Goal: Task Accomplishment & Management: Manage account settings

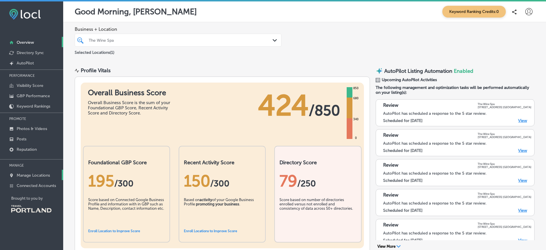
click at [20, 174] on p "Manage Locations" at bounding box center [33, 175] width 33 height 5
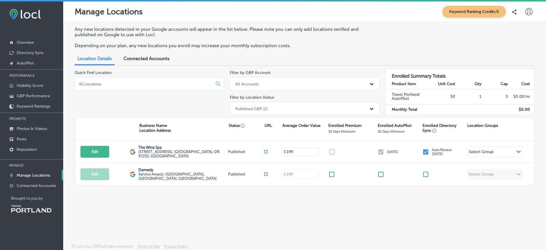
click at [316, 211] on div "Any new locations detected in your Google accounts will appear in the list belo…" at bounding box center [304, 119] width 483 height 194
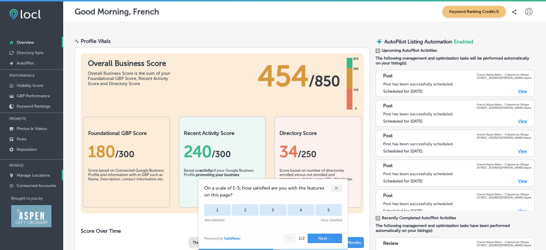
click at [31, 175] on p "Manage Locations" at bounding box center [33, 175] width 33 height 5
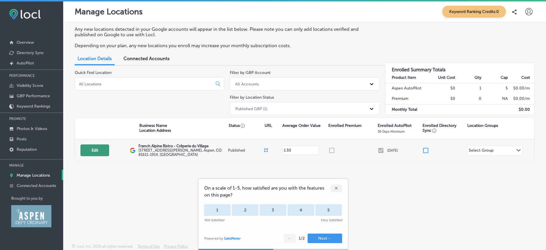
click at [102, 147] on button "Edit" at bounding box center [94, 150] width 29 height 12
select select "US"
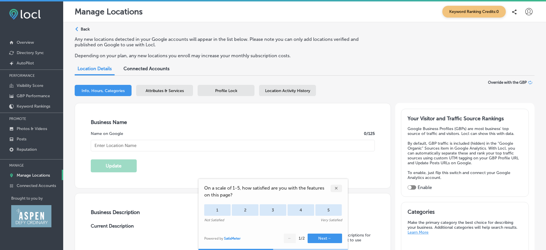
type input "French Alpine Bistro - Crêperie du Village"
type textarea "French Alpine Bistro - Crêperie du Village stands out among Aspen restaurants, …"
type input "400 East Hopkins Avenue"
type input "Aspen"
type input "81611-1914"
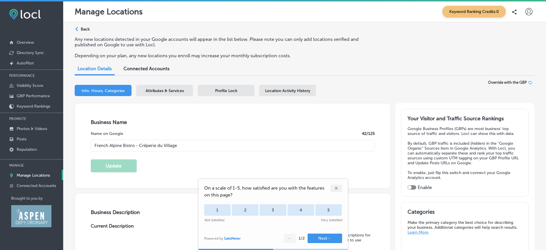
type input "US"
type input "http://www.frenchalpinebistro.com/"
type input "30"
checkbox input "true"
click at [336, 185] on div "✕" at bounding box center [336, 187] width 11 height 7
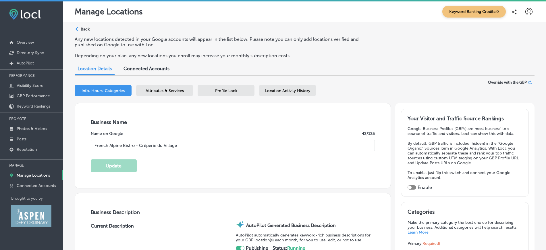
type textarea "French Alpine Bistro - Crêperie du Village stands out among Aspen restaurants, …"
type input "+1 970 925 1566"
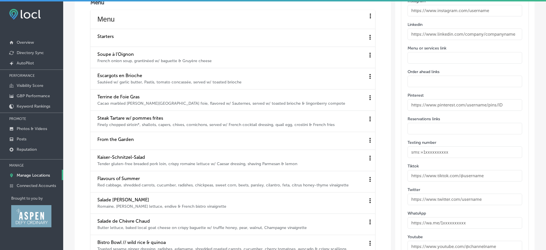
scroll to position [886, 0]
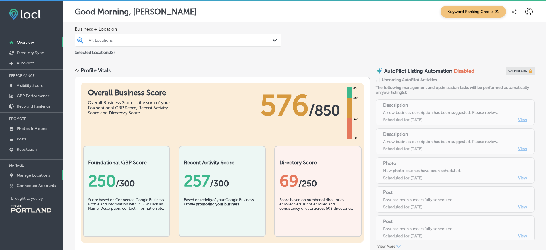
click at [37, 174] on p "Manage Locations" at bounding box center [33, 175] width 33 height 5
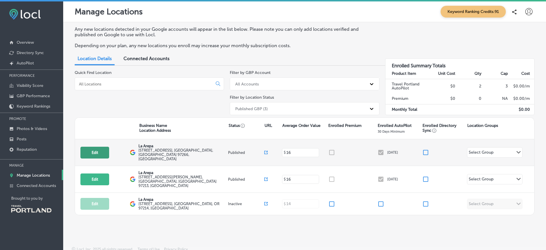
click at [97, 149] on button "Edit" at bounding box center [94, 153] width 29 height 12
select select "US"
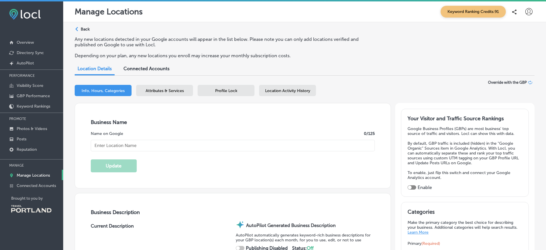
checkbox input "true"
type input "La Arepa"
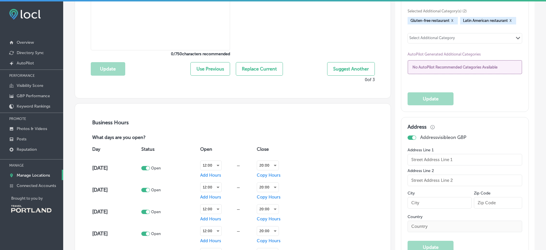
type textarea "La Arepa brings the vibrant flavors of [GEOGRAPHIC_DATA] to your table, special…"
type input "[EMAIL_ADDRESS][DOMAIN_NAME]"
type input "[URL][DOMAIN_NAME]"
type input "[STREET_ADDRESS]"
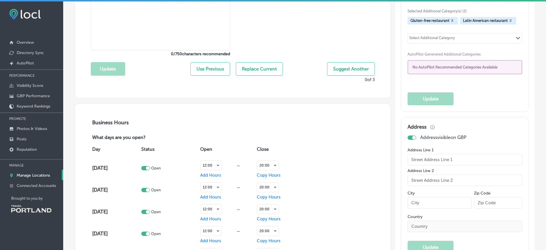
type input "[GEOGRAPHIC_DATA]"
type input "97266"
type input "US"
type input "[URL][DOMAIN_NAME]"
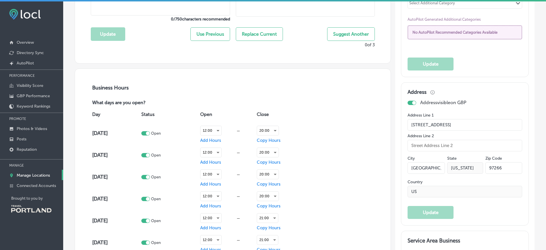
type textarea "La Arepa brings the vibrant flavors of [GEOGRAPHIC_DATA] to your table, special…"
type input "[PHONE_NUMBER]"
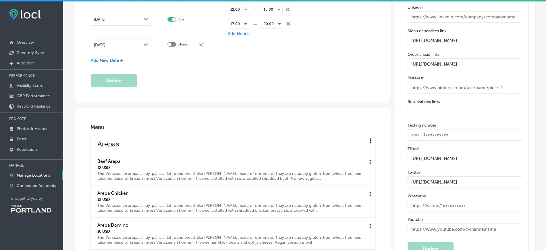
scroll to position [894, 0]
